Goal: Find specific page/section: Find specific page/section

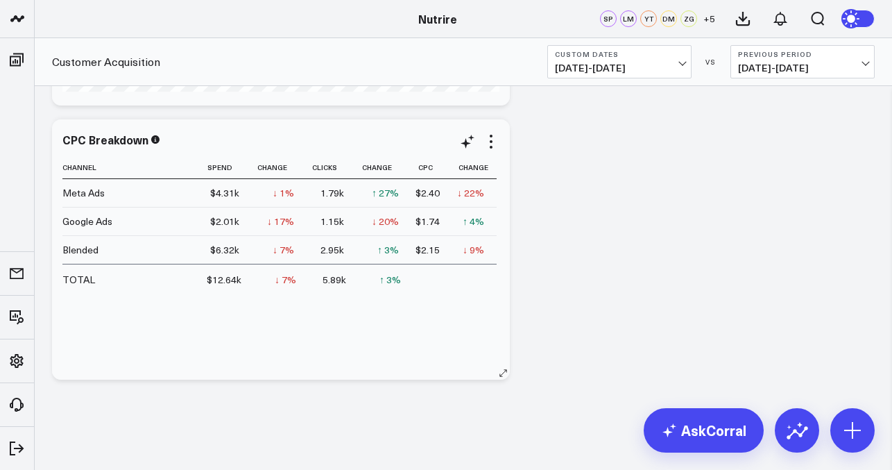
scroll to position [1080, 0]
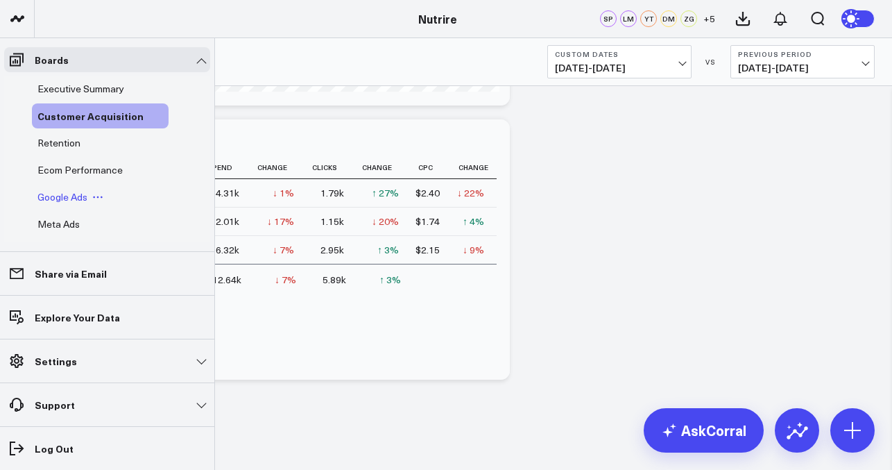
click at [68, 188] on div "Google Ads" at bounding box center [100, 197] width 137 height 25
click at [68, 192] on span "Google Ads" at bounding box center [62, 196] width 50 height 13
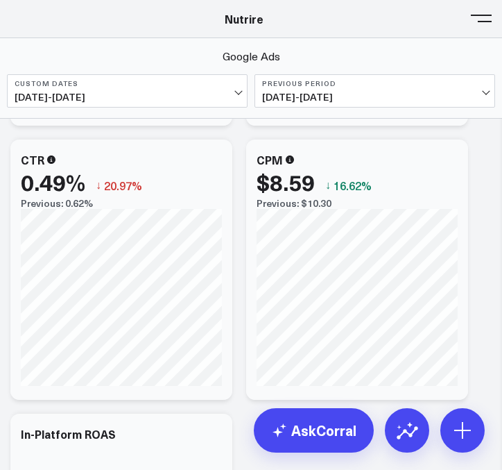
scroll to position [2008, 0]
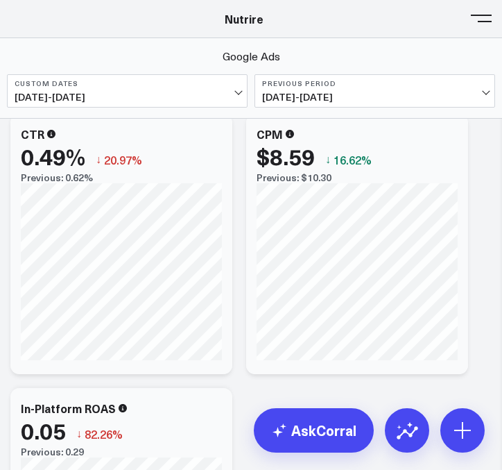
click at [478, 28] on header "Athletico Farmer Focus Force of Nature Nutrire The [PERSON_NAME] Group [PERSON_…" at bounding box center [251, 19] width 502 height 38
click at [290, 155] on div "$8.59" at bounding box center [286, 156] width 58 height 25
click at [483, 19] on span at bounding box center [481, 17] width 21 height 1
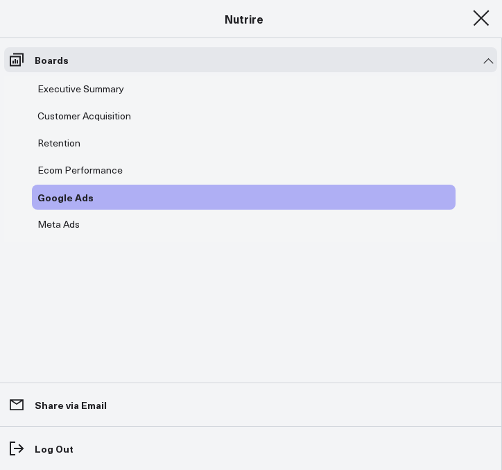
click at [479, 19] on span at bounding box center [481, 17] width 21 height 1
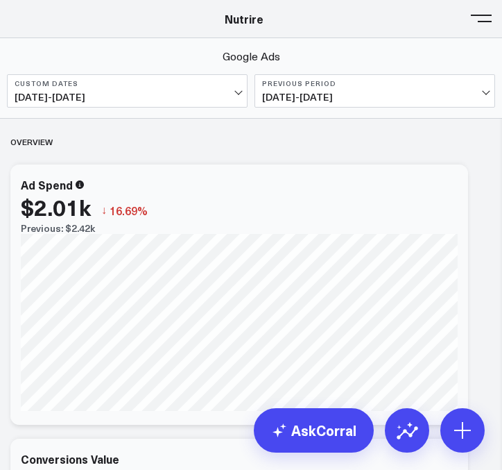
click at [490, 28] on header "Athletico Farmer Focus Force of Nature Nutrire The [PERSON_NAME] Group [PERSON_…" at bounding box center [251, 19] width 502 height 38
click at [486, 19] on span at bounding box center [481, 17] width 21 height 1
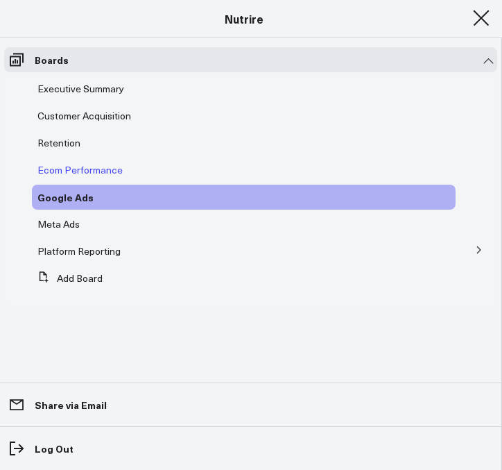
click at [75, 175] on span "Ecom Performance" at bounding box center [79, 169] width 85 height 13
